Goal: Task Accomplishment & Management: Manage account settings

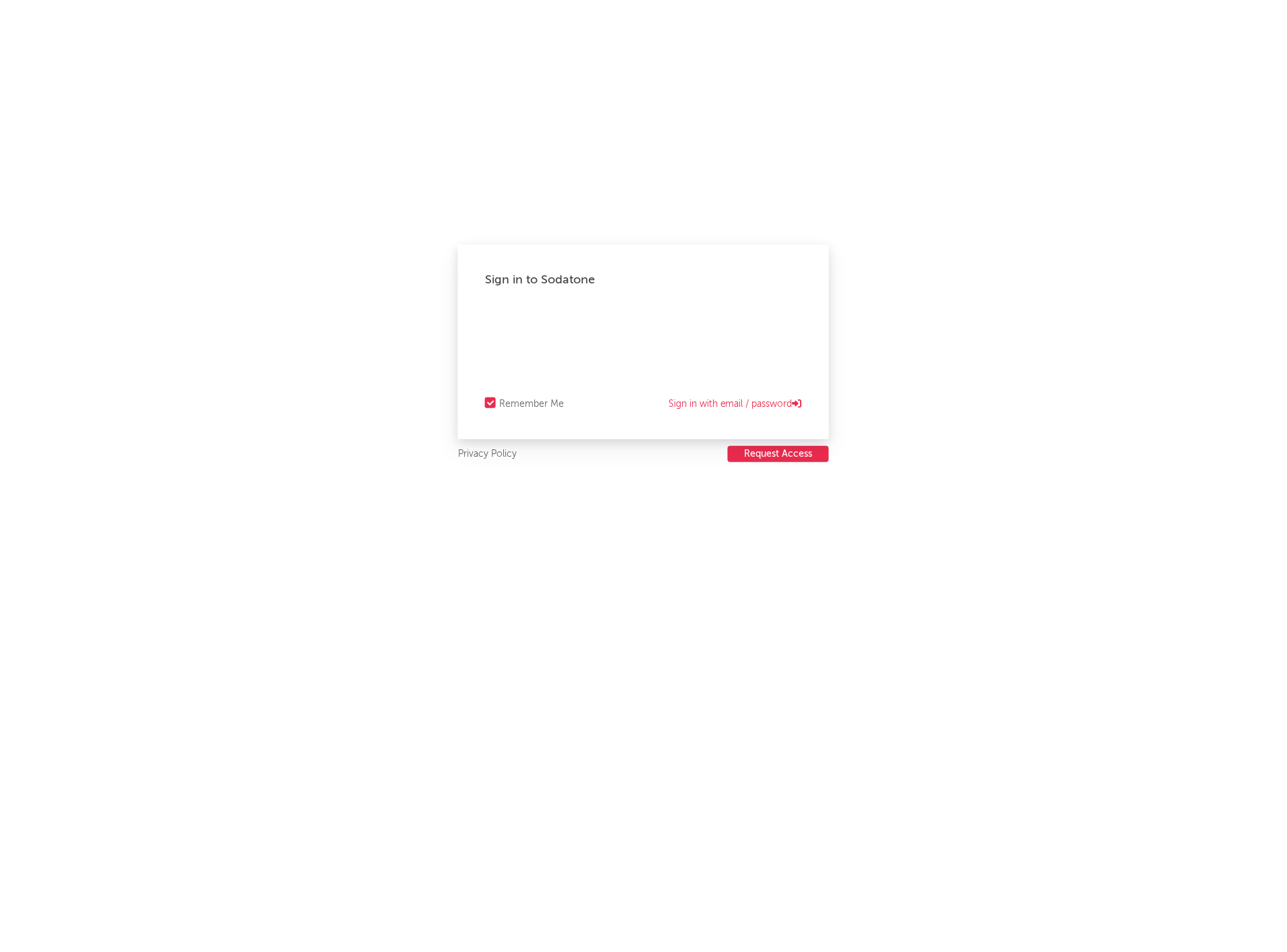
select select "recorded_music"
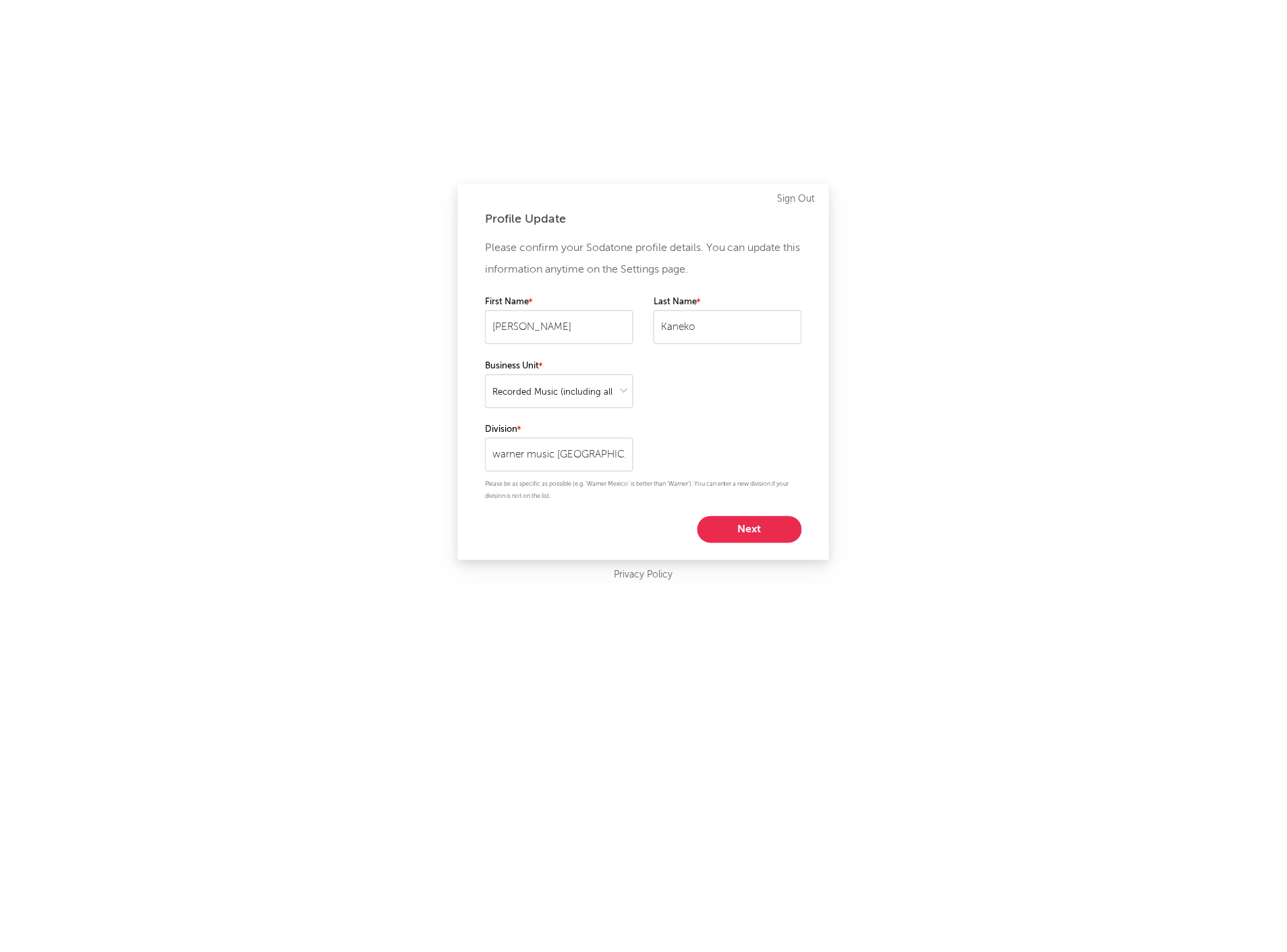
click at [743, 524] on button "Next" at bounding box center [749, 529] width 104 height 27
select select "anr_research"
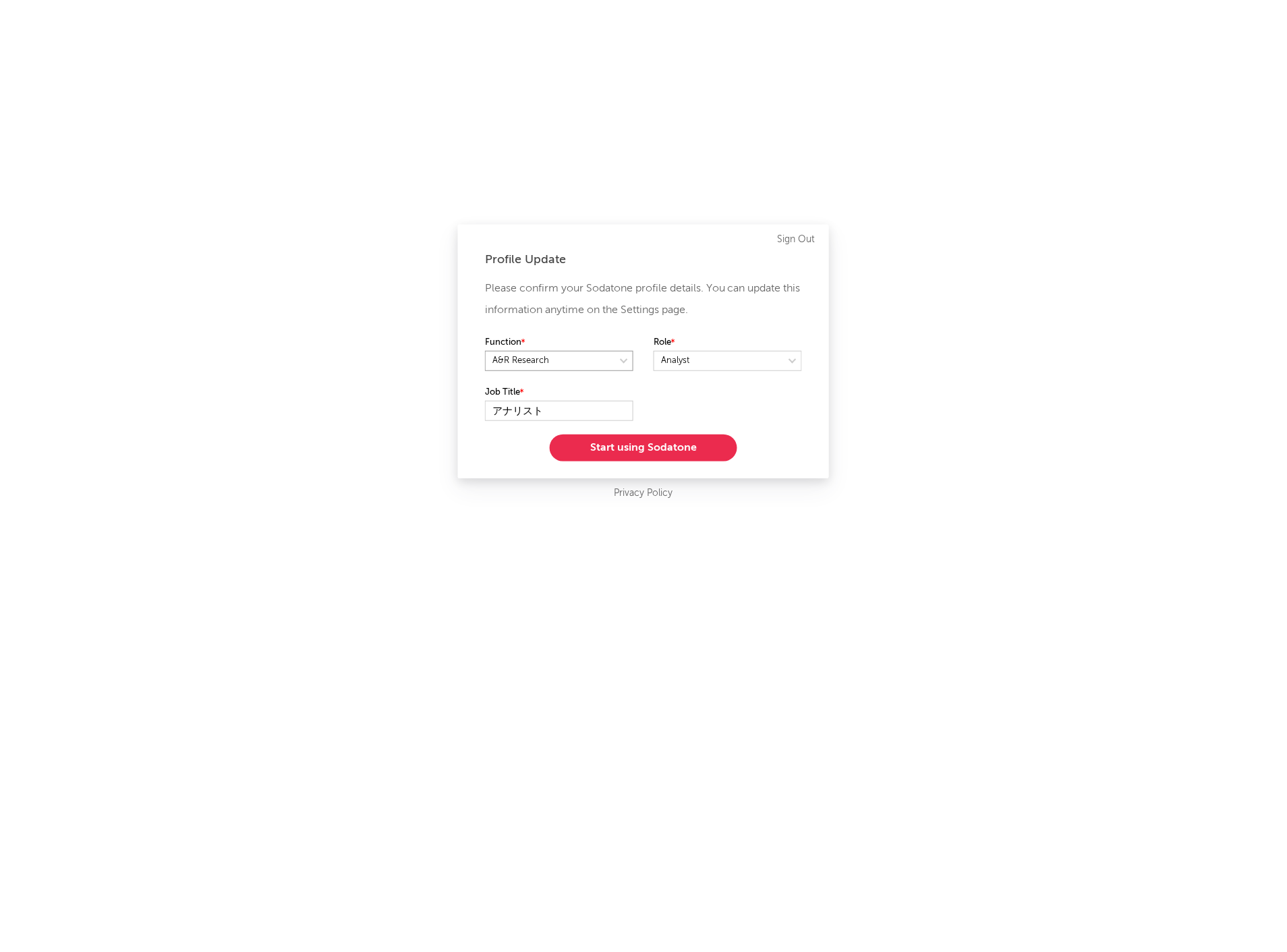
click at [555, 363] on select at bounding box center [559, 361] width 148 height 20
click at [1001, 481] on div "Profile Update Please confirm your Sodatone profile details. You can update thi…" at bounding box center [644, 476] width 1287 height 952
click at [611, 444] on button "Start using Sodatone" at bounding box center [644, 447] width 188 height 27
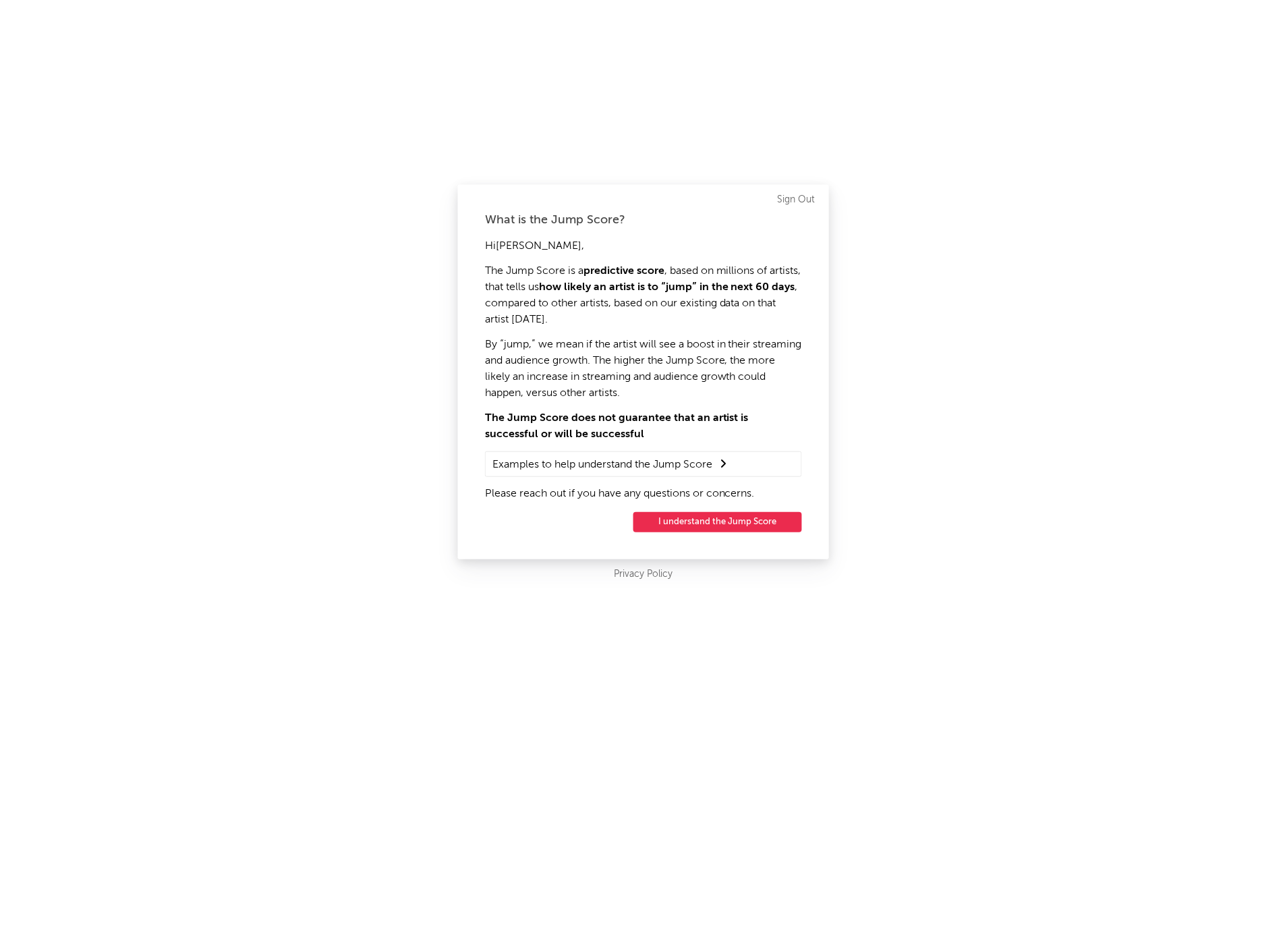
click at [693, 527] on button "I understand the Jump Score" at bounding box center [717, 522] width 169 height 20
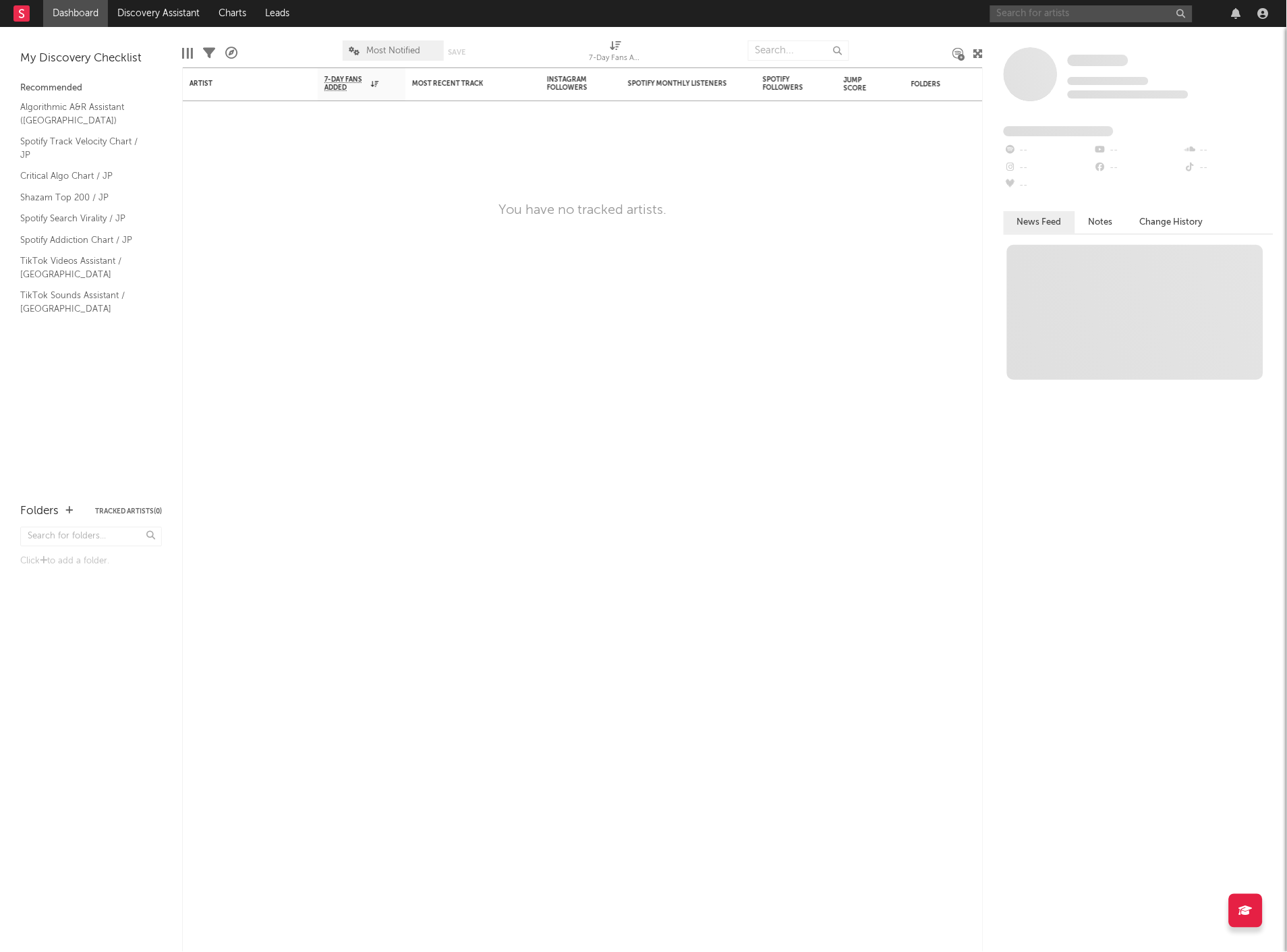
click at [1122, 15] on input "text" at bounding box center [1091, 13] width 202 height 17
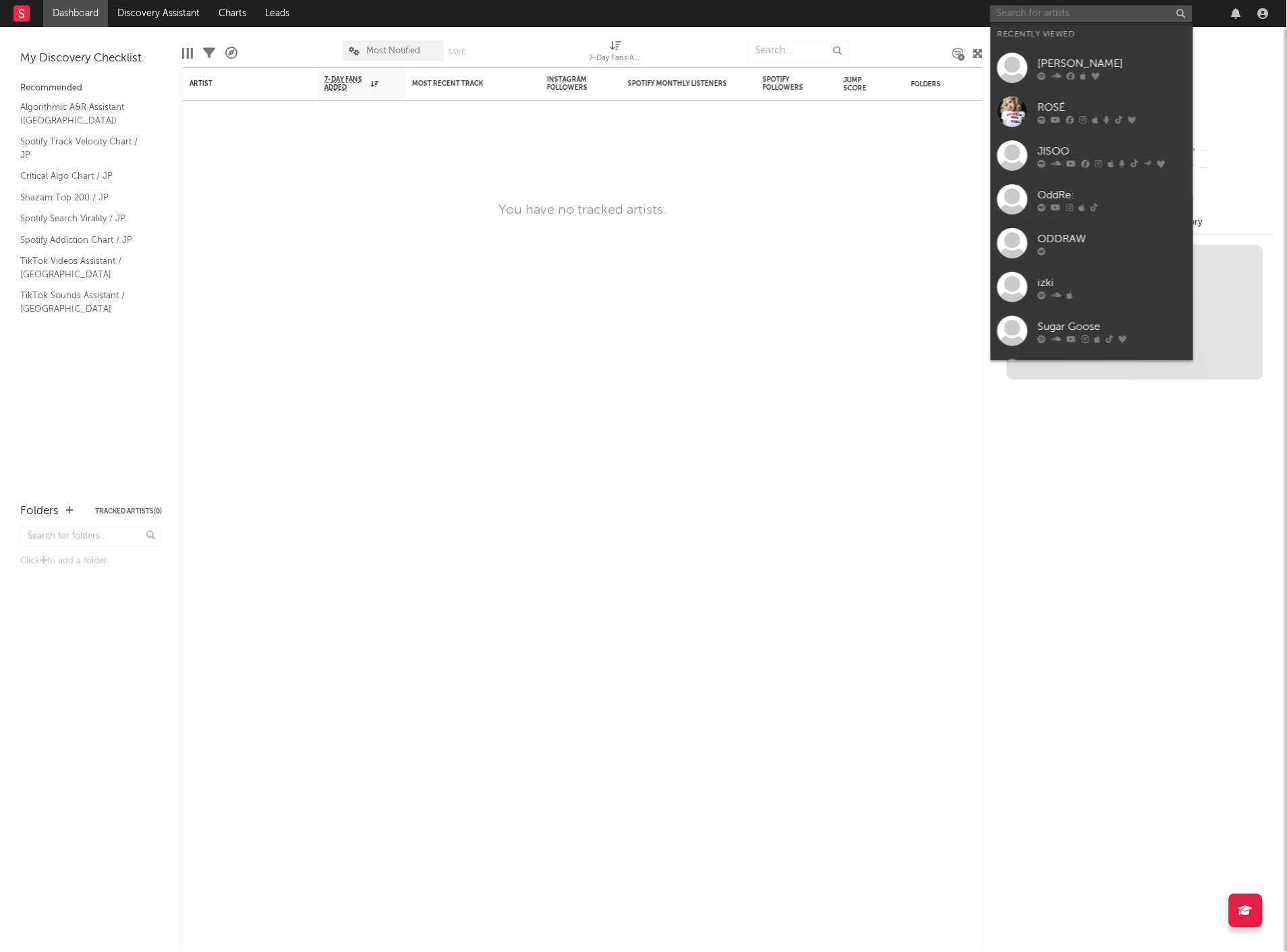
paste input "TESTSET"
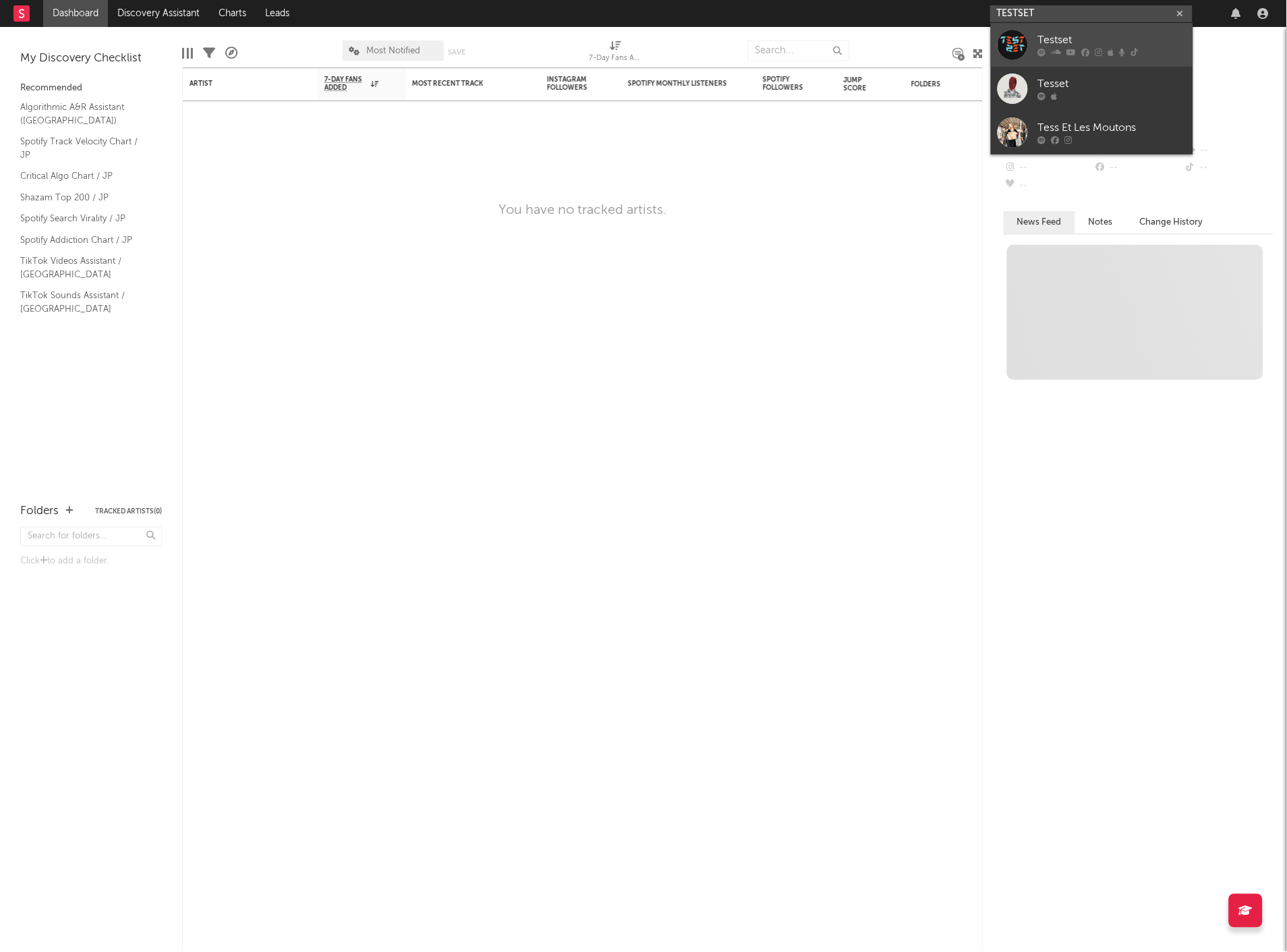
type input "TESTSET"
click at [1081, 48] on div "Testset" at bounding box center [1112, 40] width 148 height 16
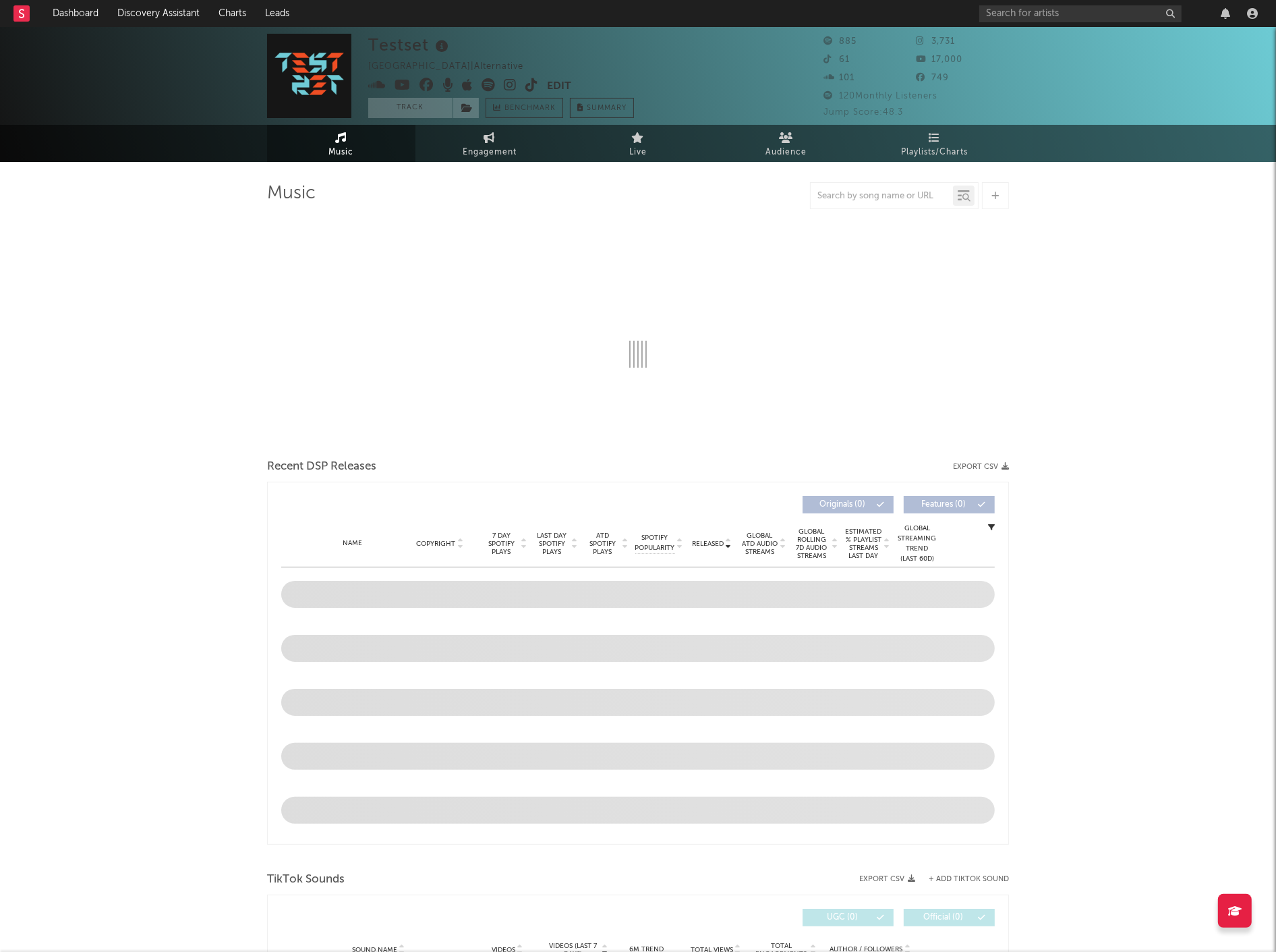
select select "1w"
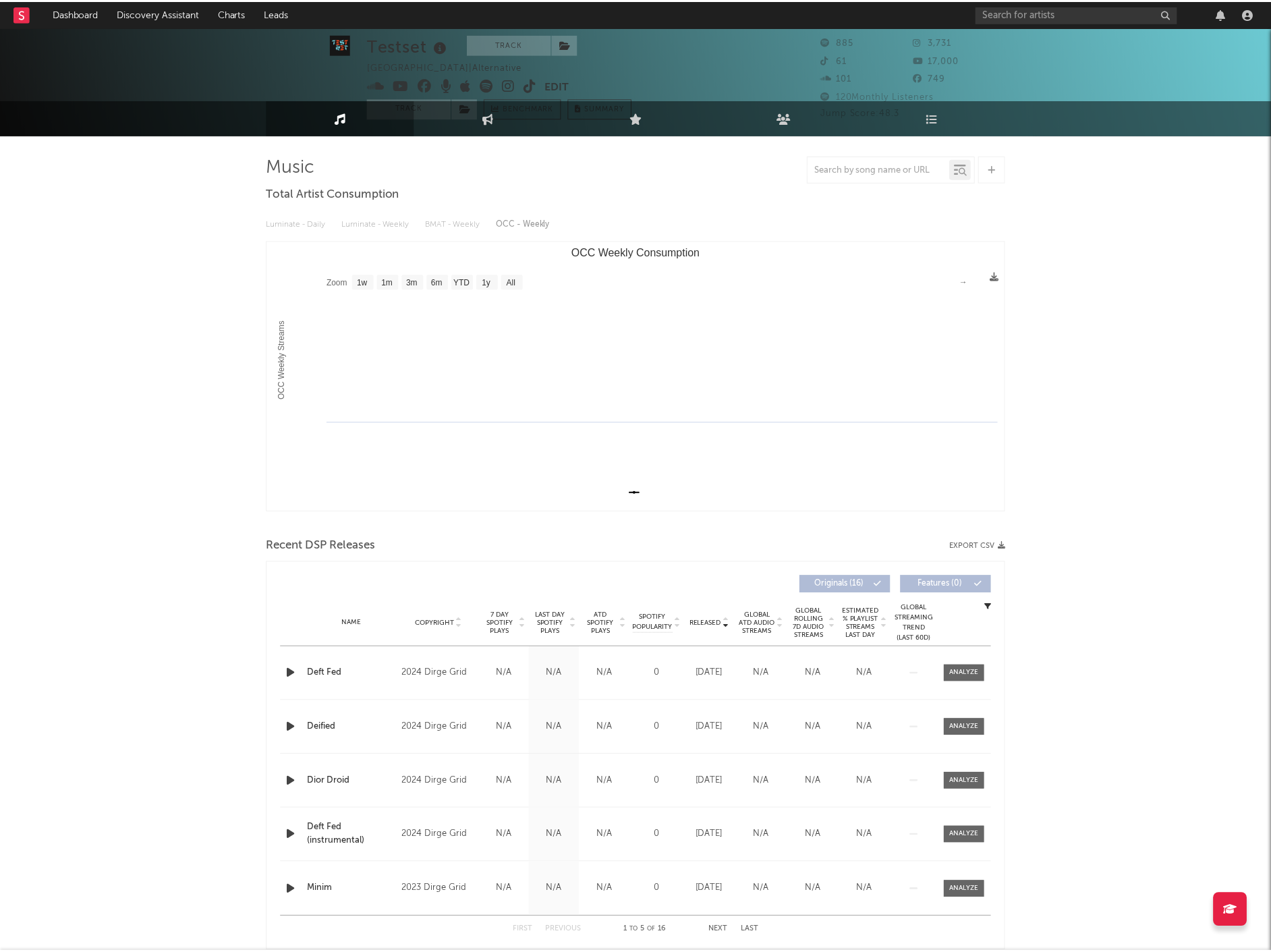
scroll to position [75, 0]
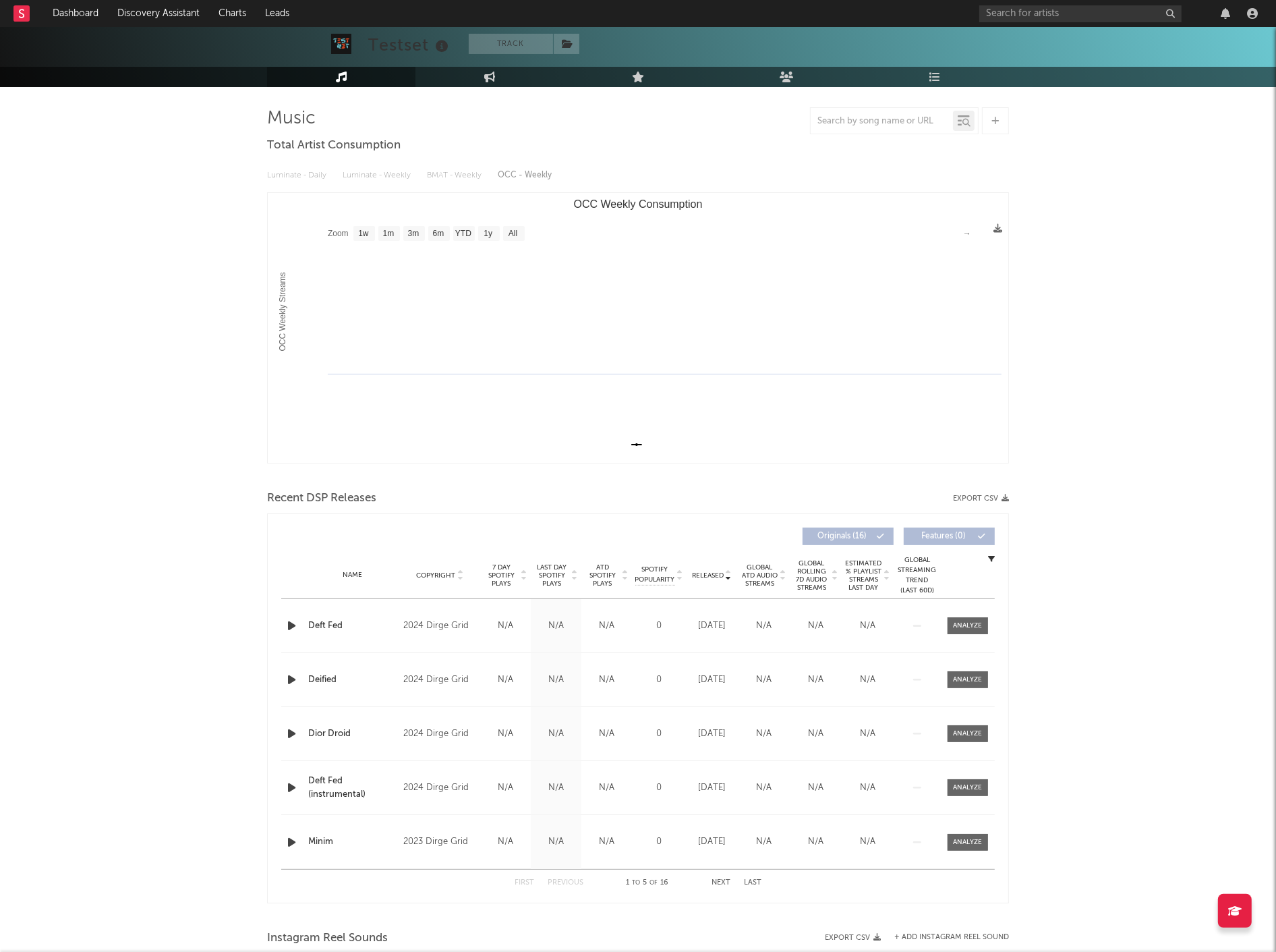
click at [727, 577] on icon at bounding box center [728, 578] width 7 height 5
click at [1025, 17] on input "text" at bounding box center [1075, 13] width 202 height 17
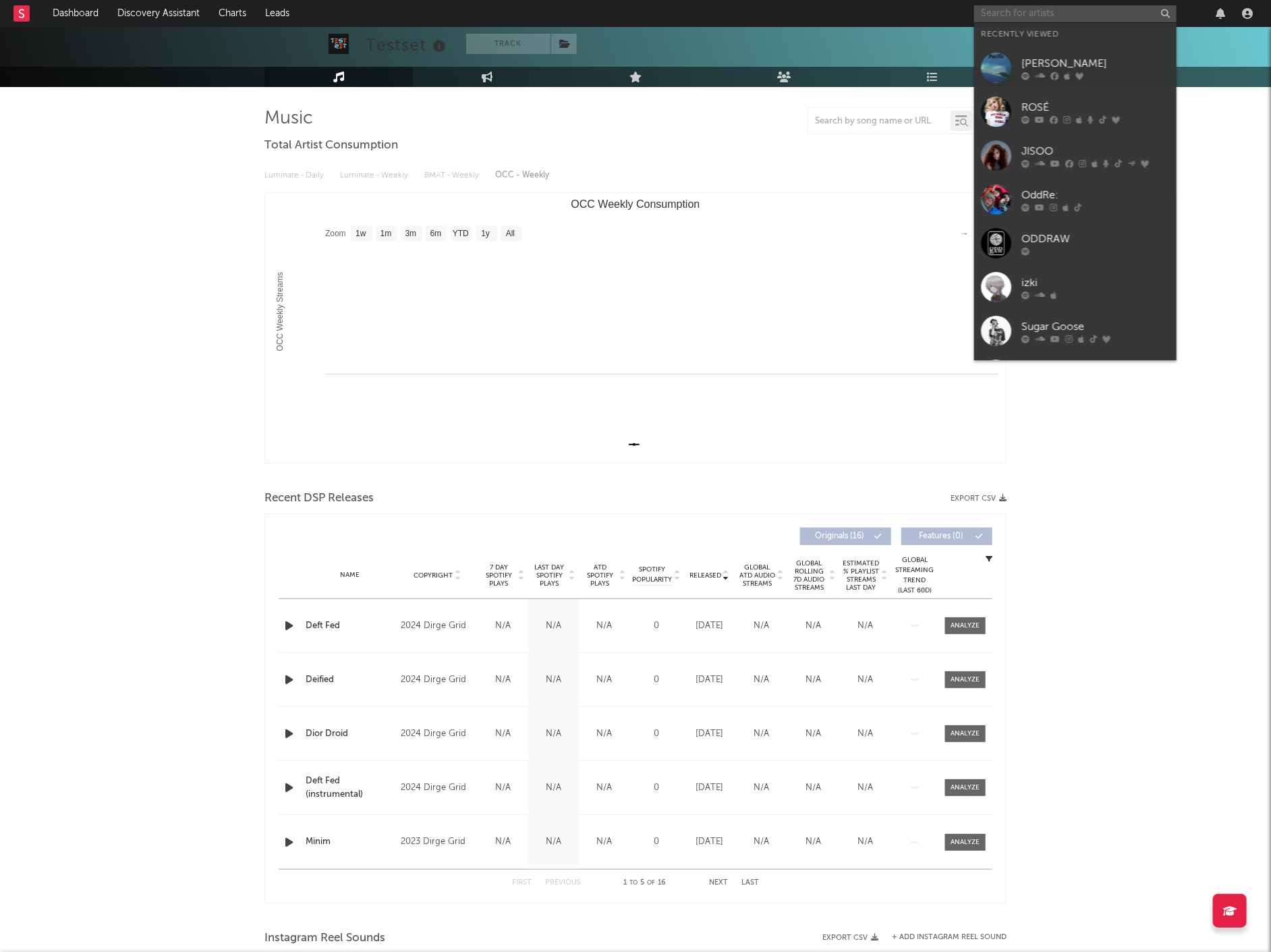
paste input "[URL][DOMAIN_NAME]"
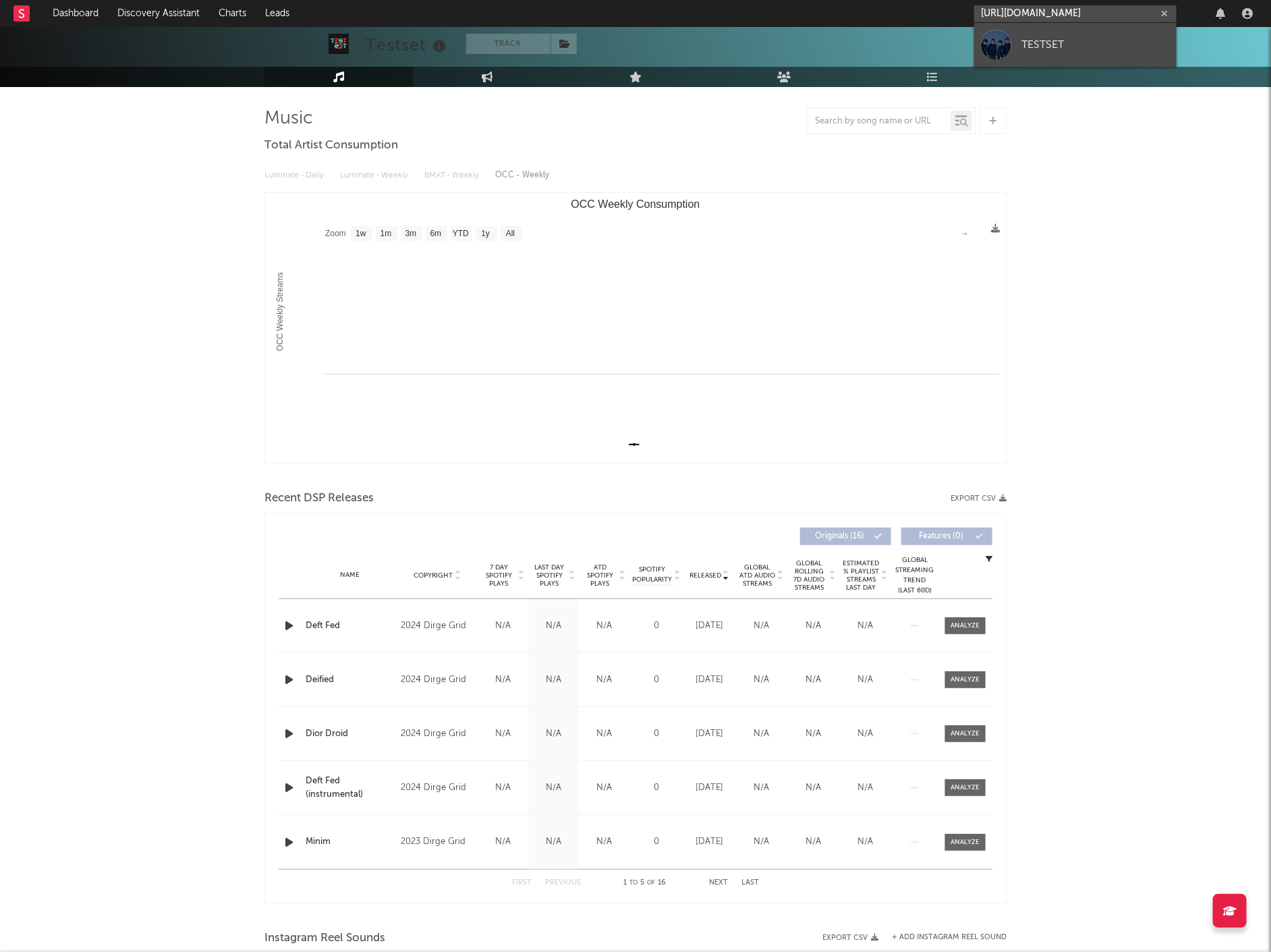
type input "[URL][DOMAIN_NAME]"
click at [1060, 39] on div "TESTSET" at bounding box center [1095, 44] width 148 height 16
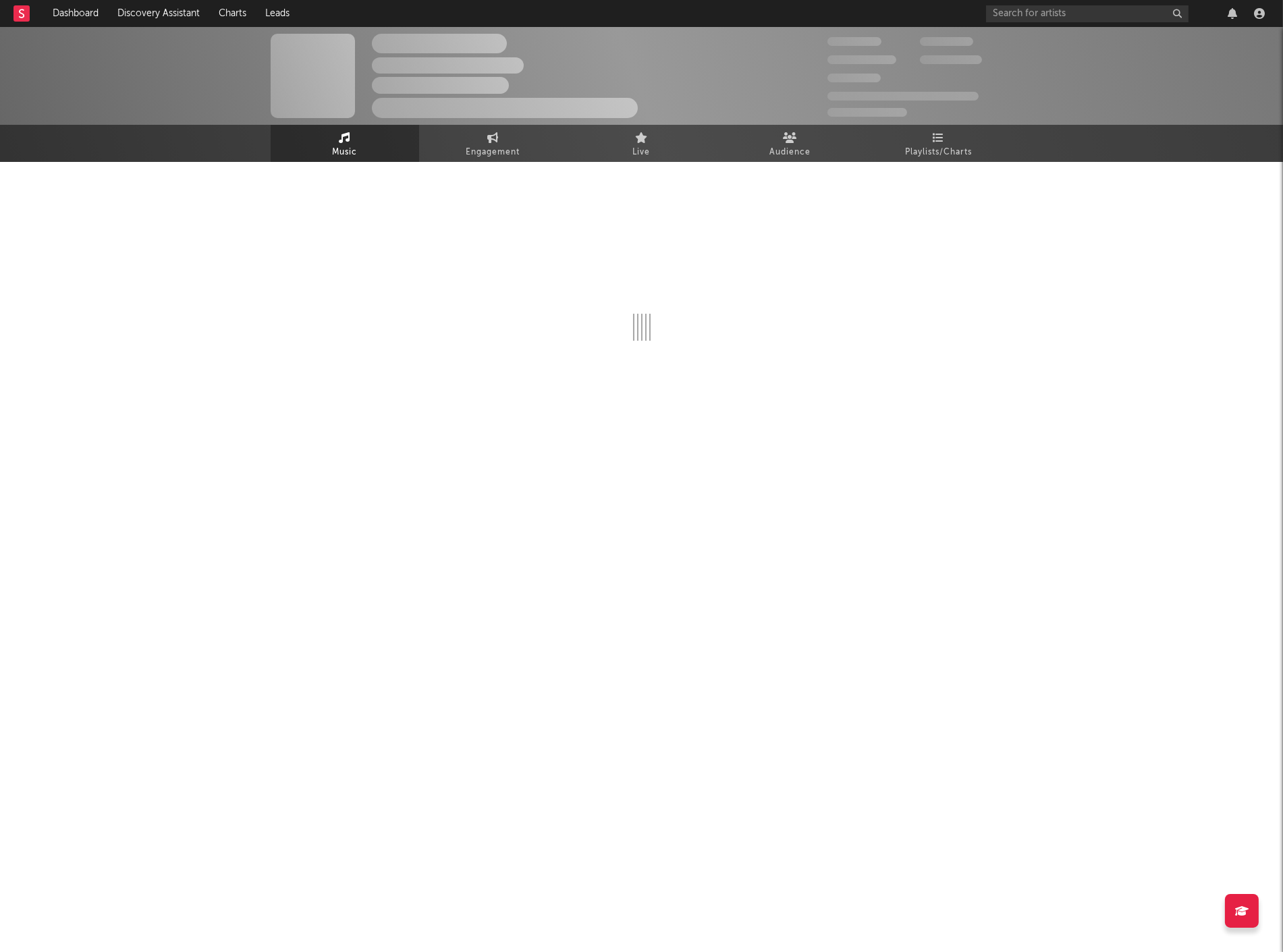
select select "6m"
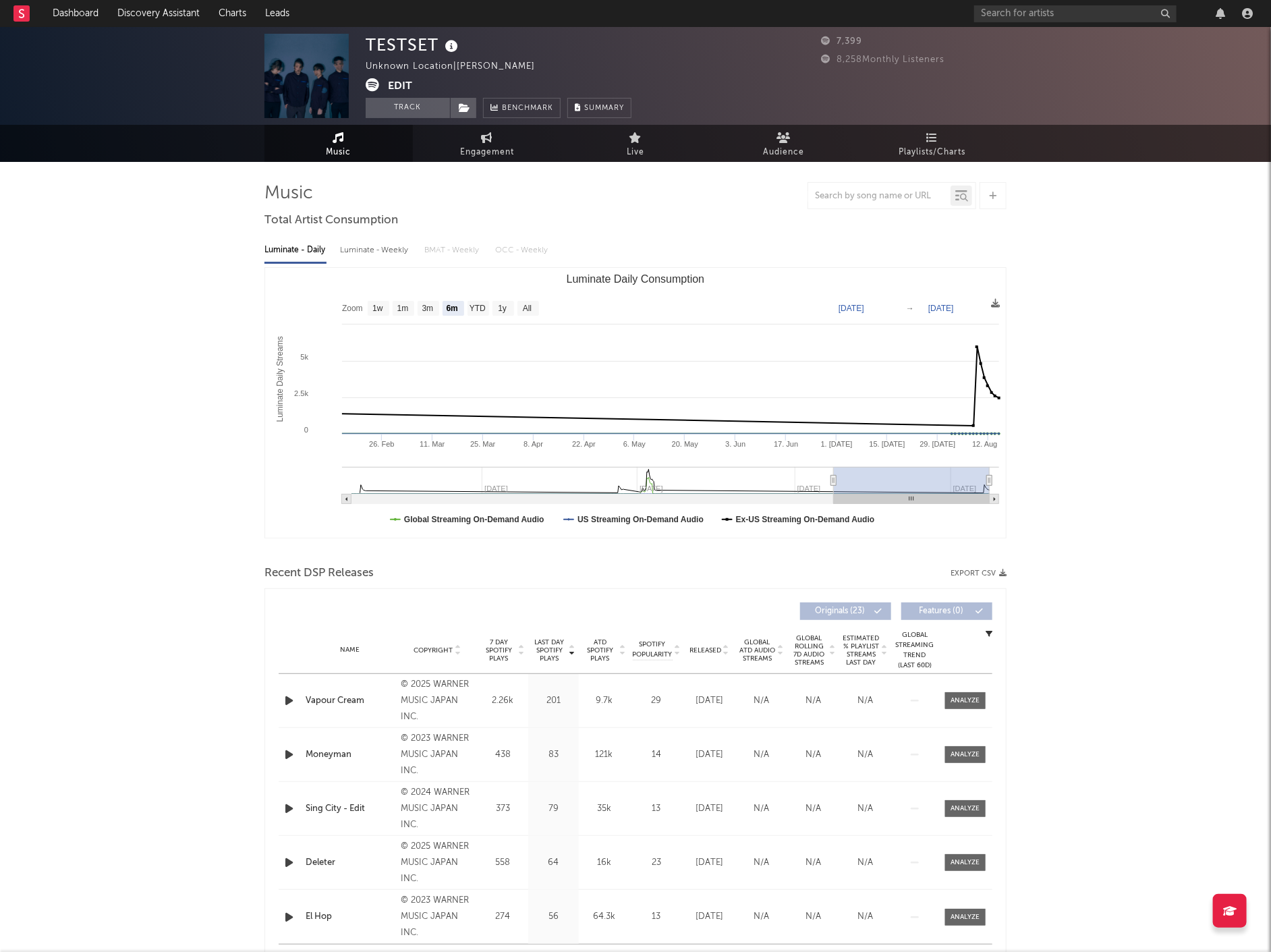
click at [399, 86] on button "Edit" at bounding box center [400, 86] width 24 height 17
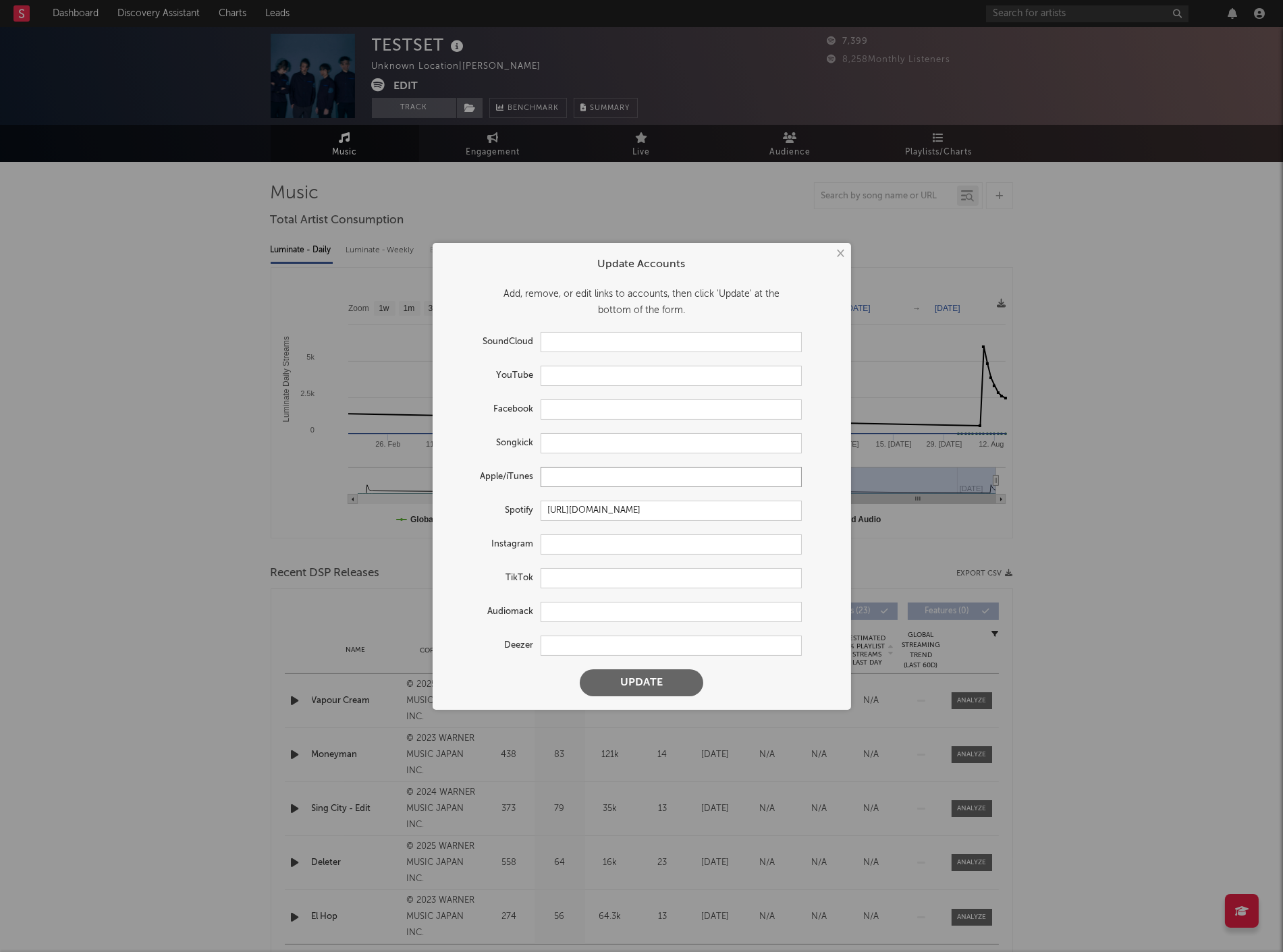
click at [562, 481] on input "text" at bounding box center [671, 477] width 261 height 20
paste input "[URL][DOMAIN_NAME]"
type input "[URL][DOMAIN_NAME]"
click at [636, 683] on button "Update" at bounding box center [641, 682] width 123 height 27
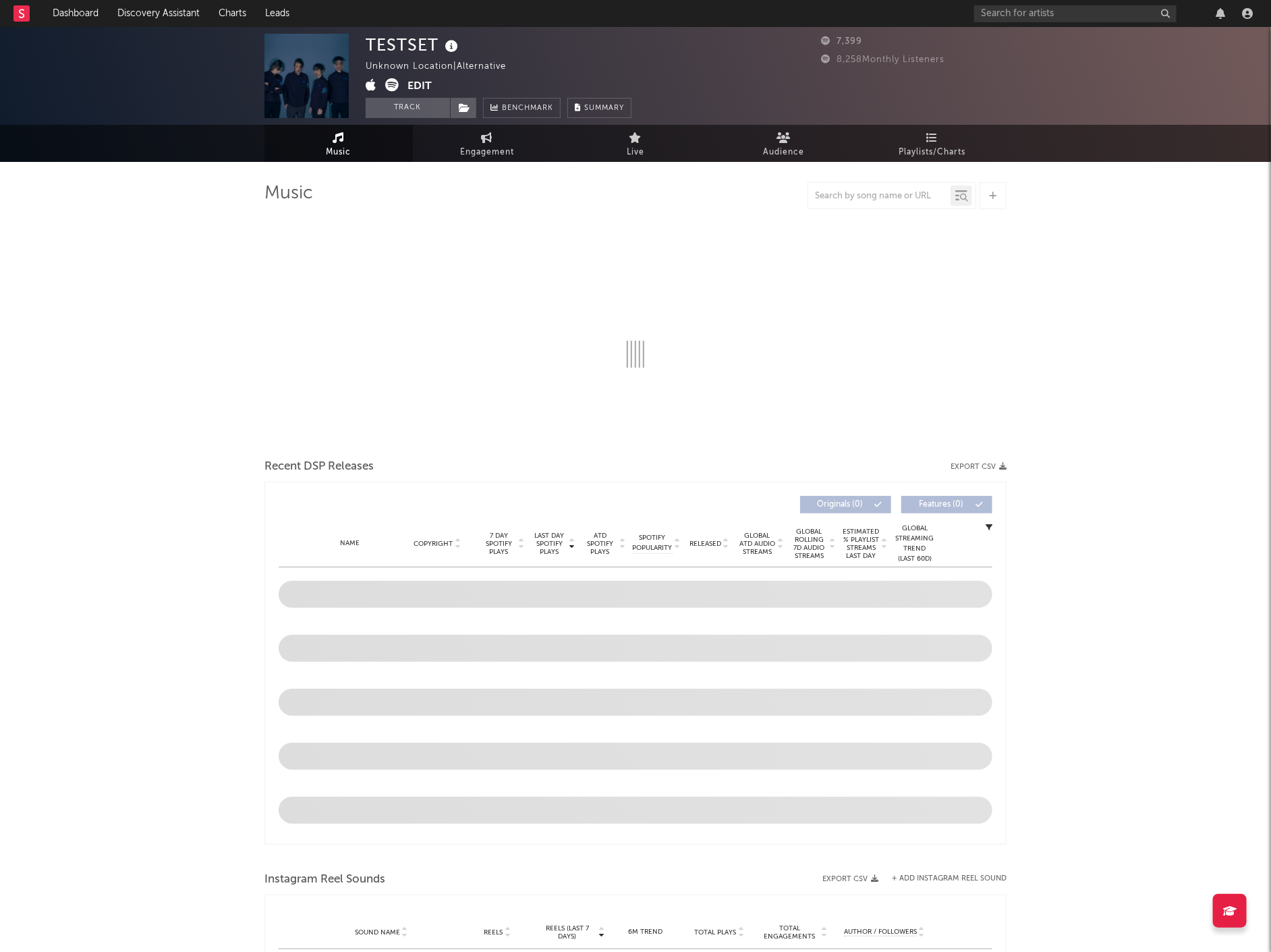
select select "6m"
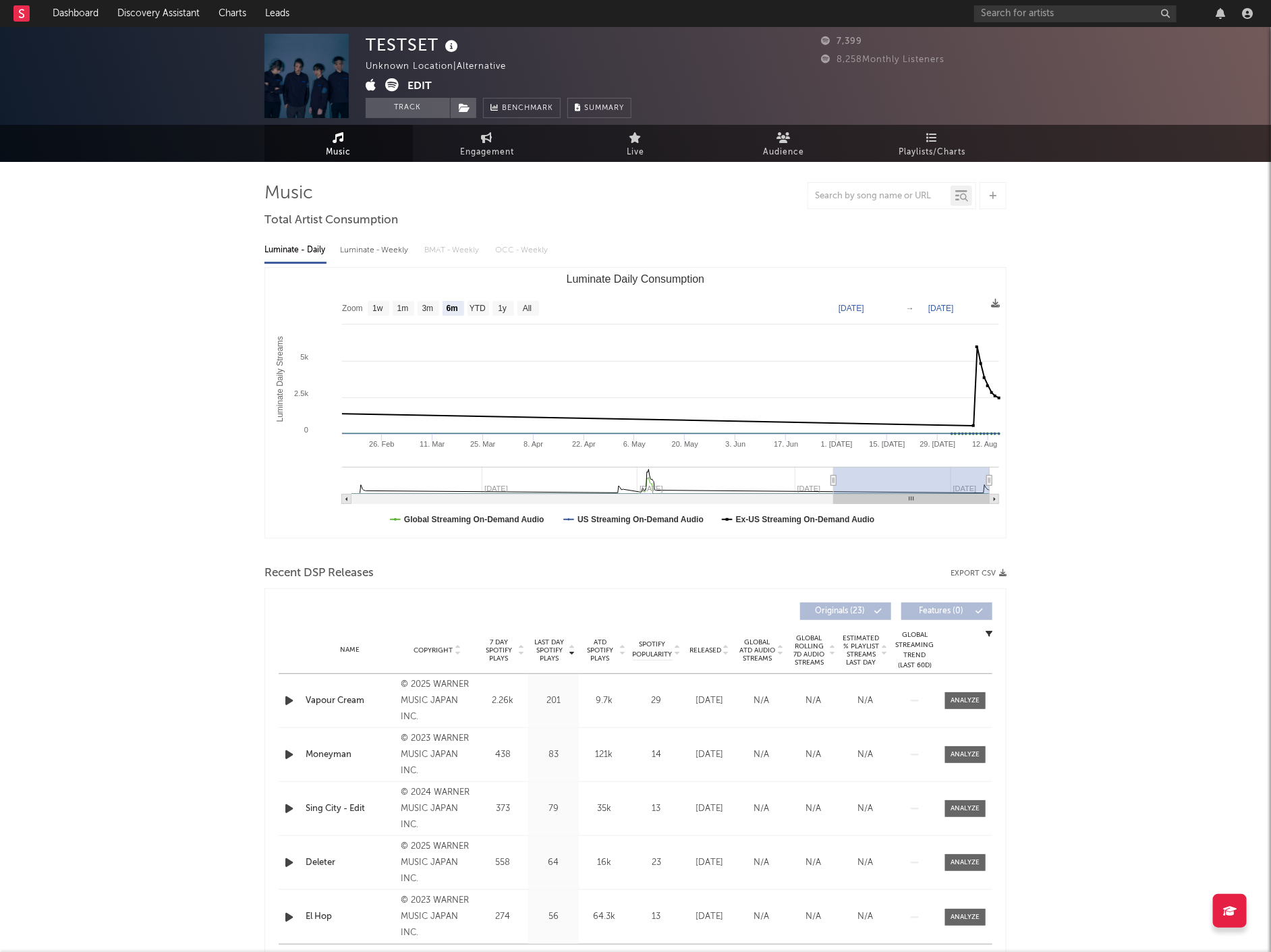
click at [428, 88] on button "Edit" at bounding box center [419, 86] width 24 height 17
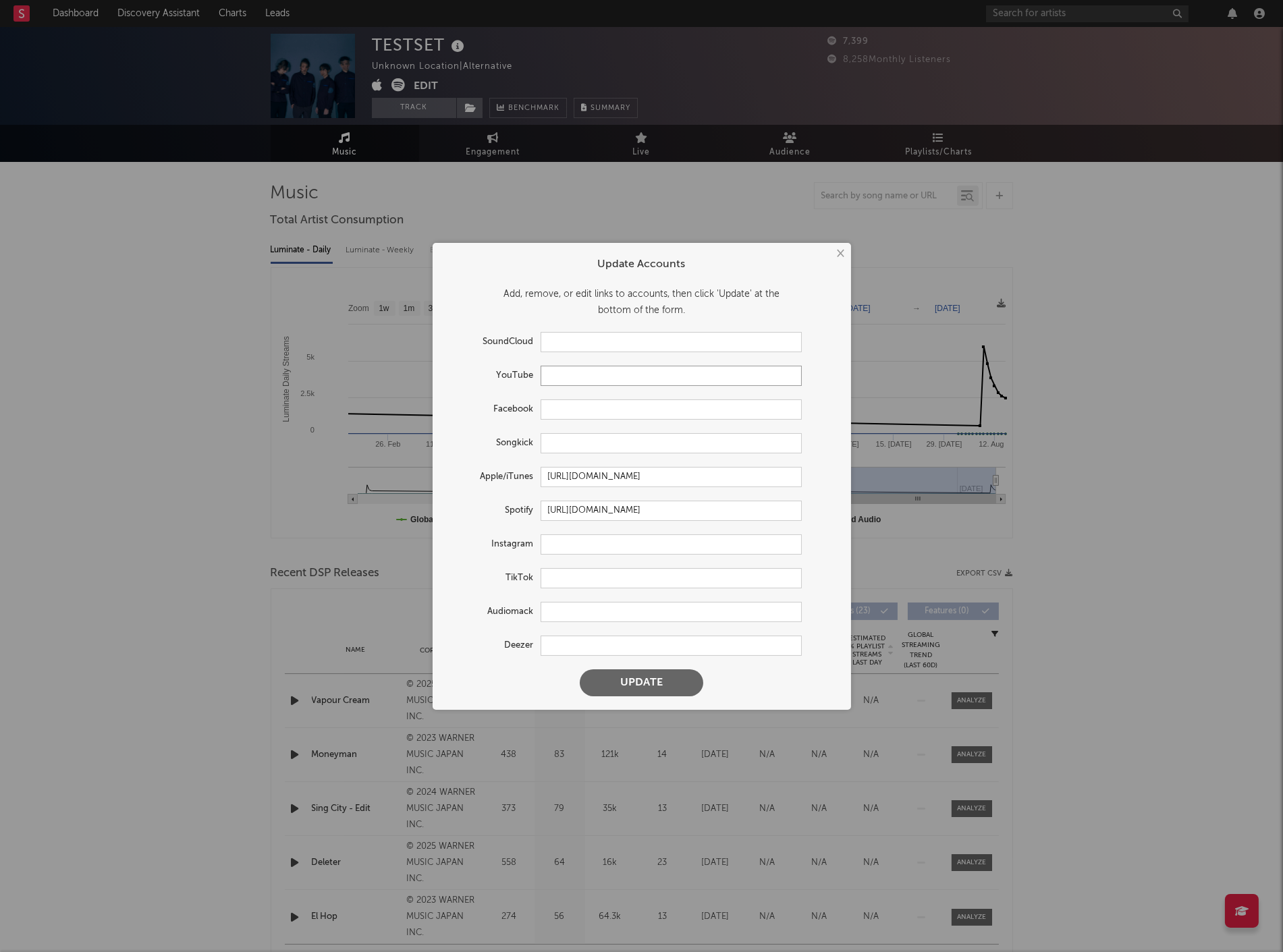
click at [542, 378] on input "text" at bounding box center [671, 376] width 261 height 20
paste input "[URL][DOMAIN_NAME]"
type input "[URL][DOMAIN_NAME]"
click at [619, 680] on button "Update" at bounding box center [641, 682] width 123 height 27
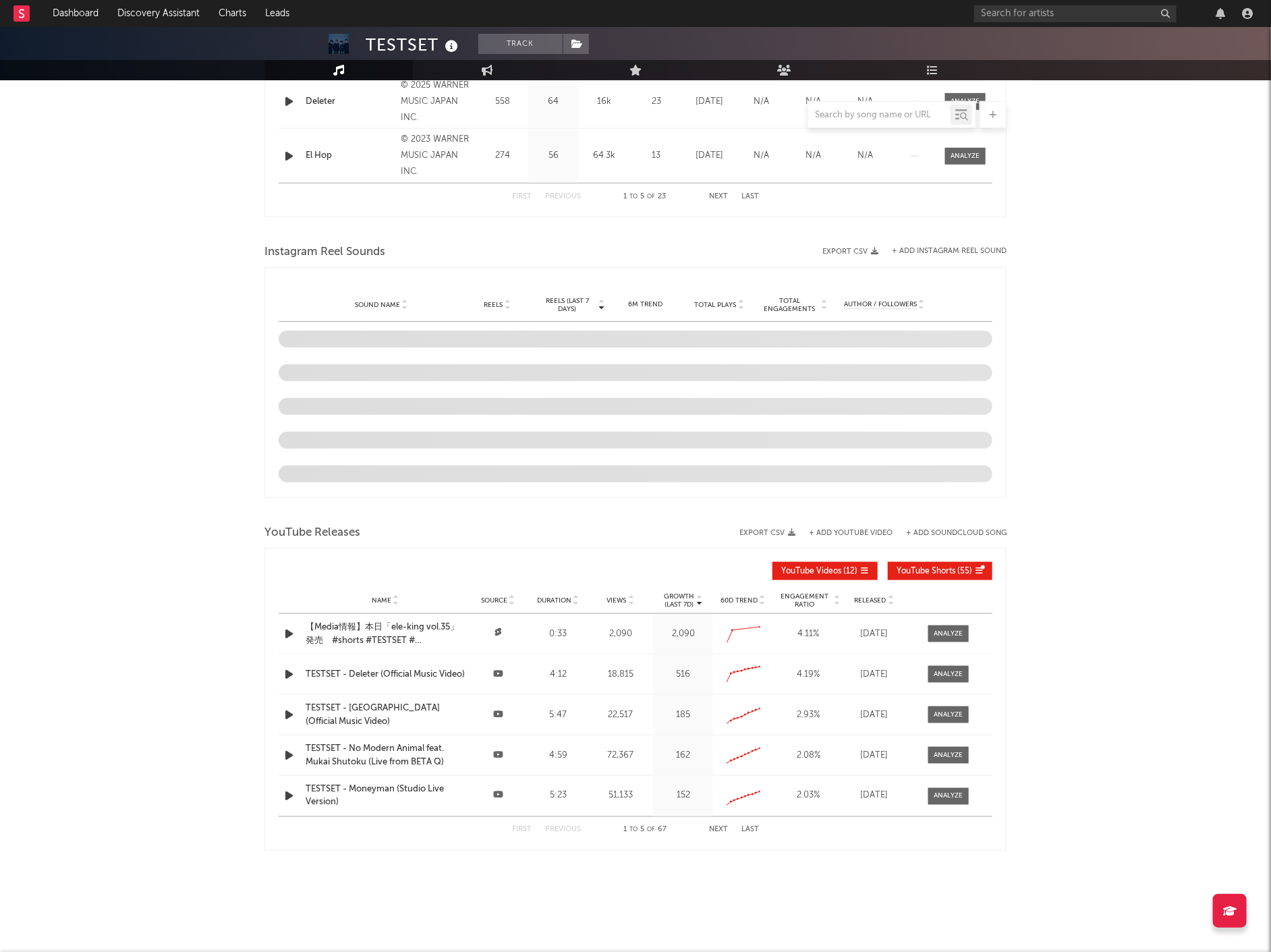
select select "6m"
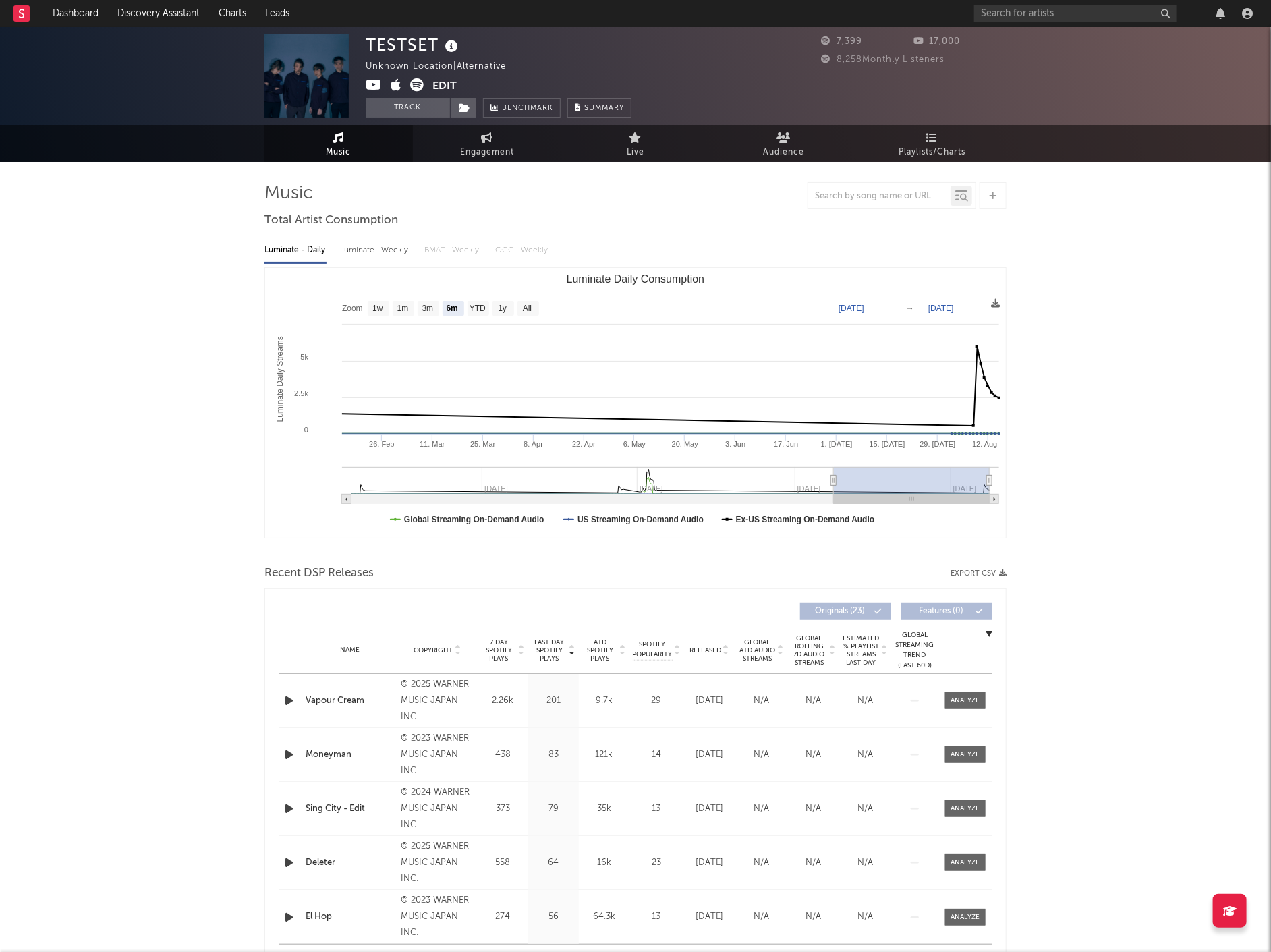
click at [442, 78] on button "Edit" at bounding box center [444, 86] width 24 height 17
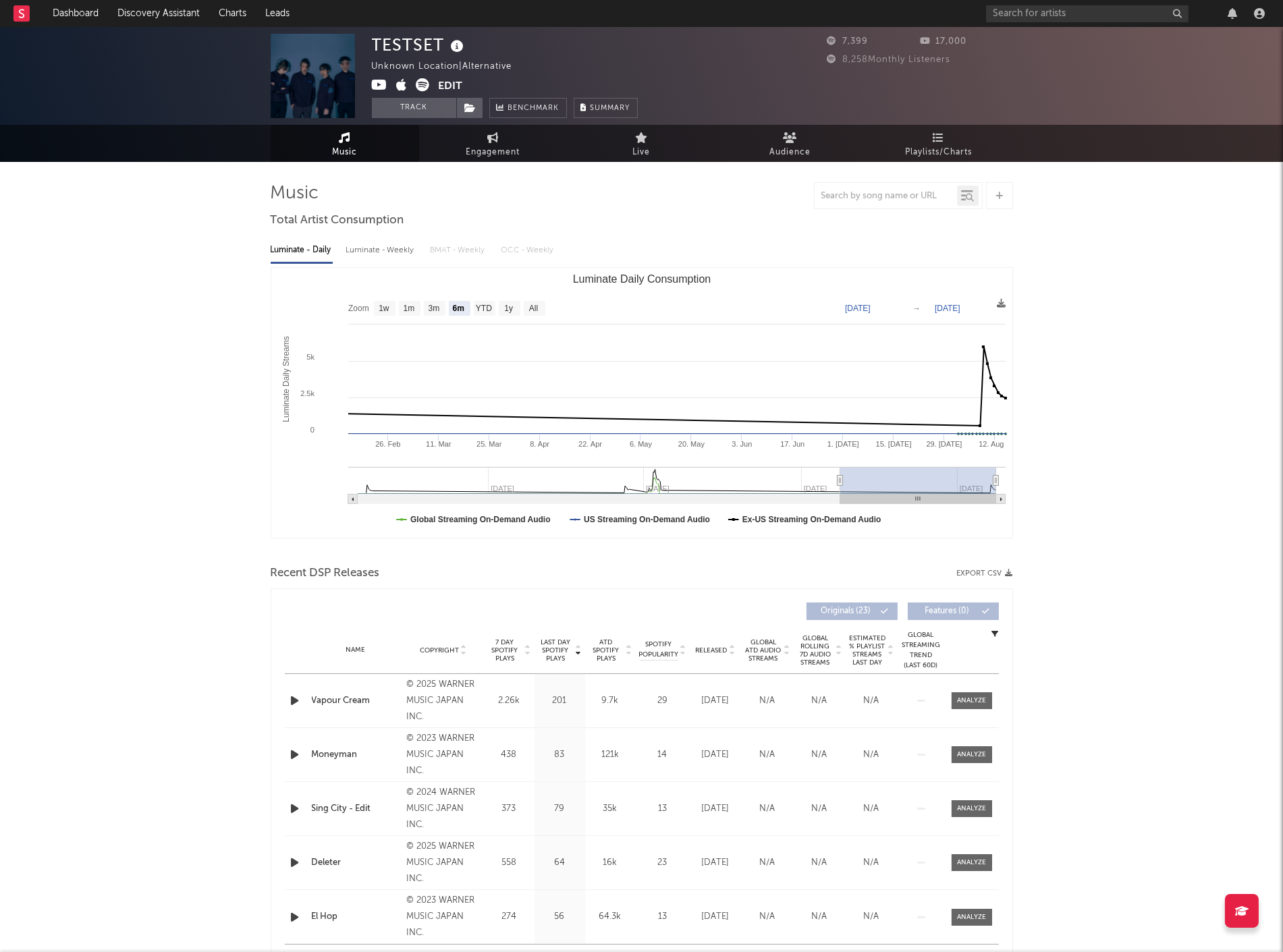
click at [179, 359] on div "× Update Accounts Add, remove, or edit links to accounts, then click 'Update' a…" at bounding box center [642, 476] width 1283 height 952
